Goal: Task Accomplishment & Management: Manage account settings

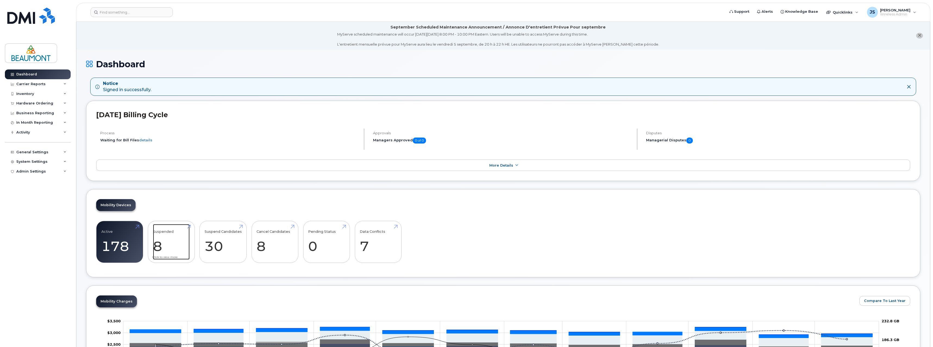
click at [168, 238] on link "Suspended 8" at bounding box center [171, 242] width 37 height 36
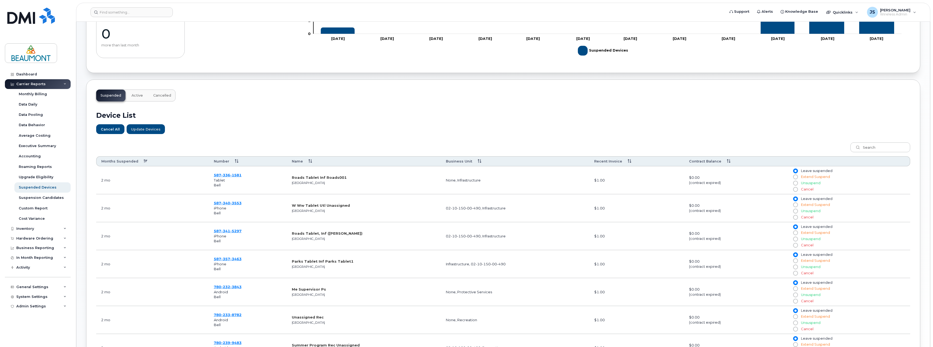
scroll to position [109, 0]
click at [796, 239] on input "Unsuspend" at bounding box center [795, 238] width 4 height 4
radio input "true"
click at [148, 130] on span "Update Devices" at bounding box center [146, 128] width 30 height 5
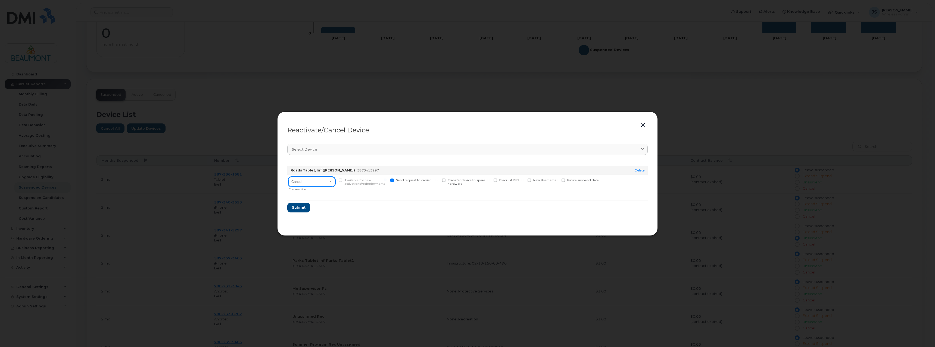
click at [332, 181] on select "Cancel Suspend - Extend Suspension Reactivate" at bounding box center [311, 182] width 47 height 10
click at [288, 177] on select "Cancel Suspend - Extend Suspension Reactivate" at bounding box center [311, 182] width 47 height 10
click at [296, 210] on span "Submit" at bounding box center [298, 207] width 14 height 5
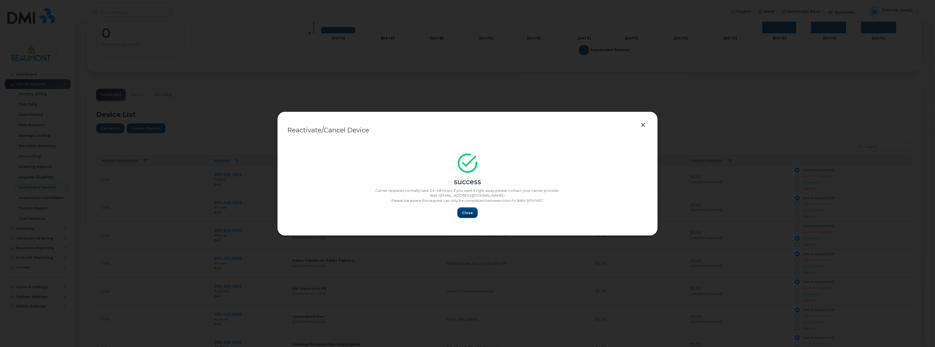
click at [470, 213] on span "Close" at bounding box center [467, 213] width 11 height 5
click at [360, 163] on div "success" at bounding box center [467, 172] width 360 height 30
click at [469, 212] on span "Close" at bounding box center [467, 213] width 11 height 5
click at [465, 213] on span "Close" at bounding box center [467, 213] width 11 height 5
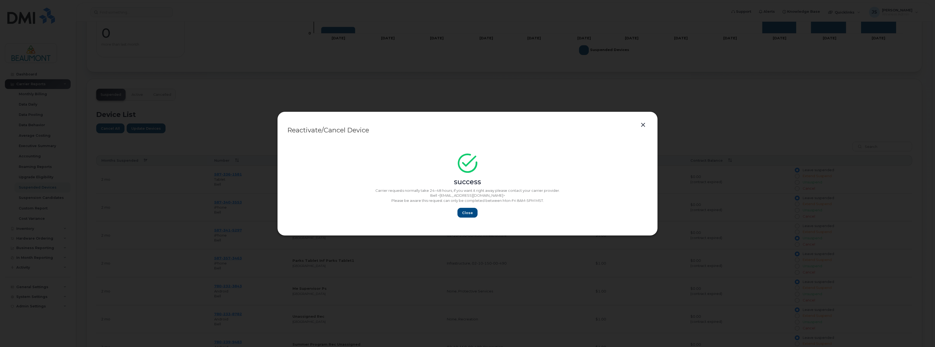
click at [642, 126] on button "button" at bounding box center [643, 125] width 8 height 8
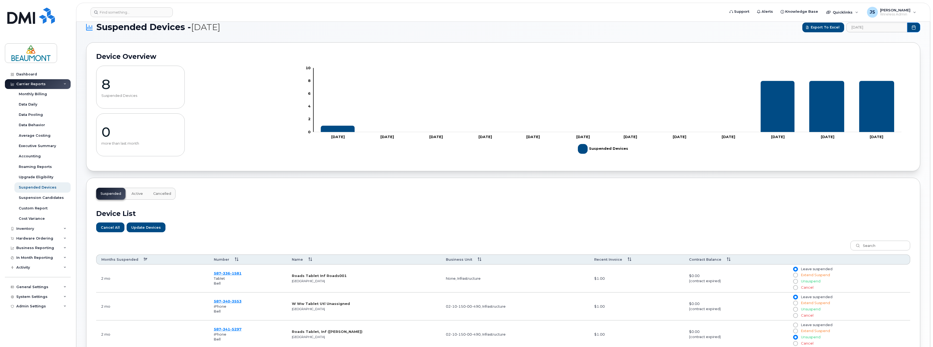
scroll to position [0, 0]
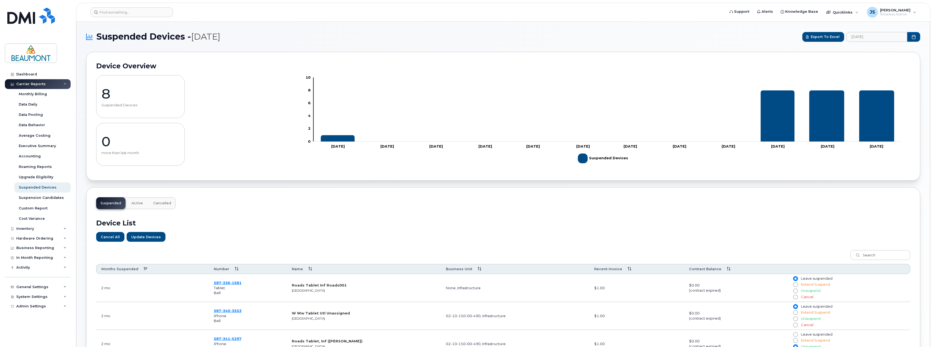
click at [158, 205] on span "Cancelled" at bounding box center [162, 203] width 18 height 4
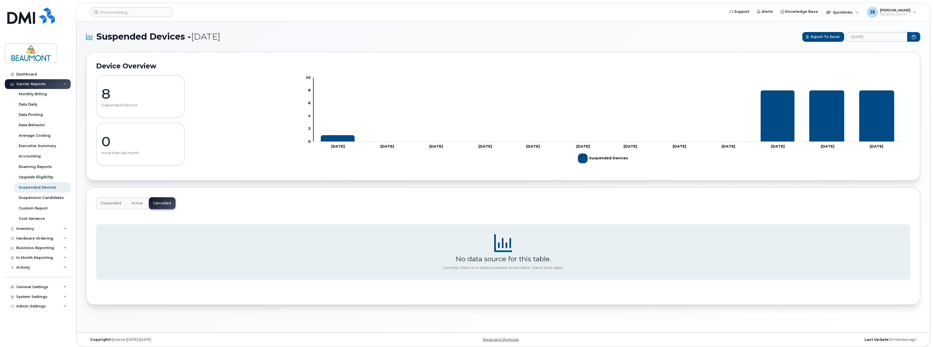
click at [134, 205] on span "Active" at bounding box center [136, 203] width 11 height 4
click at [113, 205] on span "Suspended" at bounding box center [111, 203] width 21 height 4
